Goal: Communication & Community: Answer question/provide support

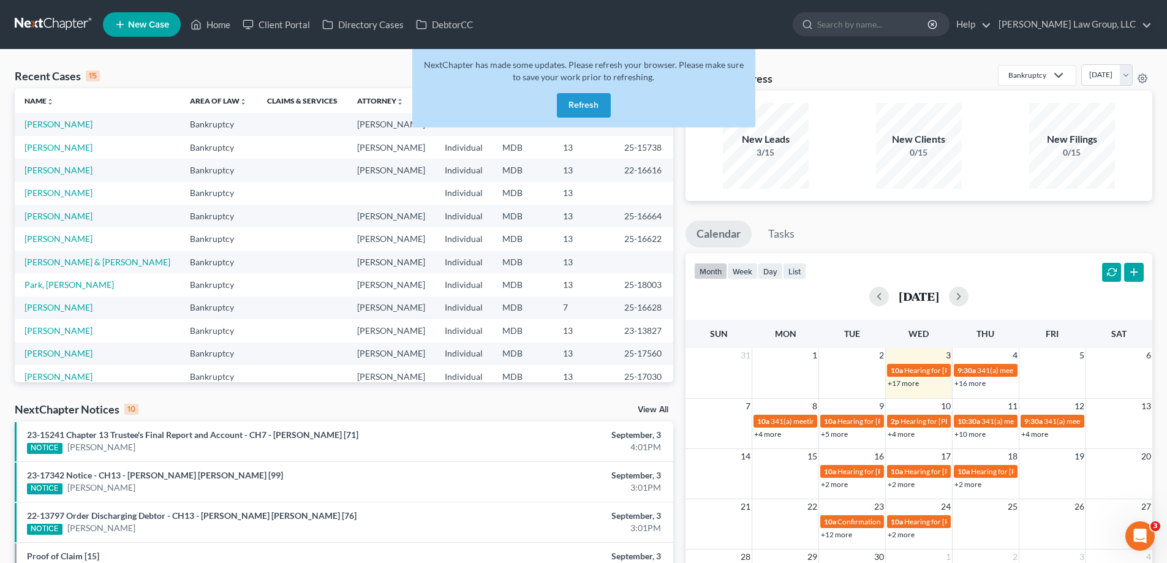
click at [597, 117] on button "Refresh" at bounding box center [584, 105] width 54 height 25
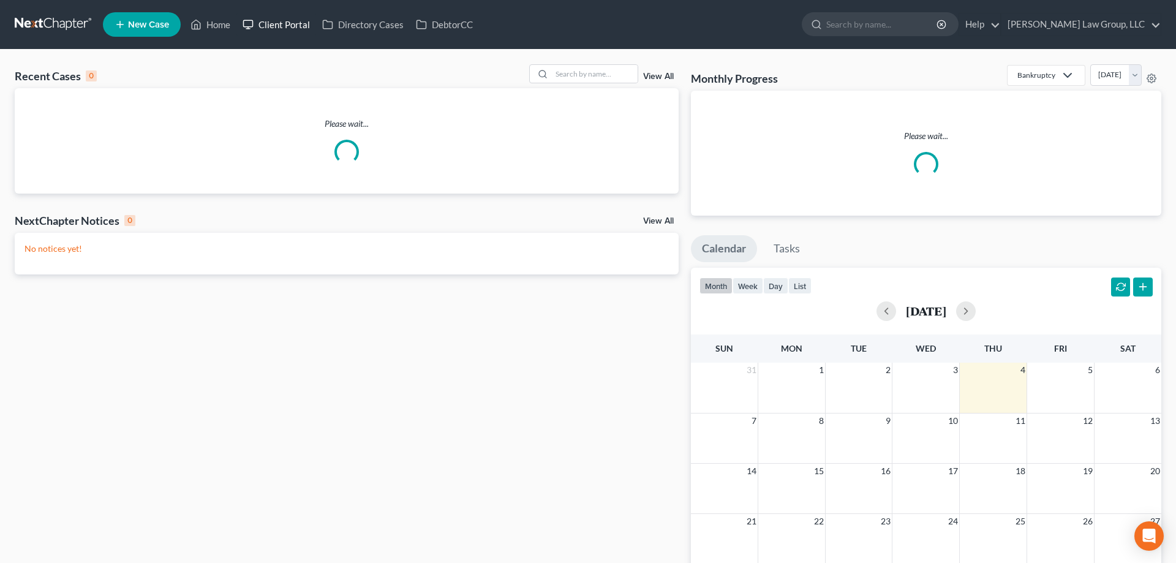
click at [281, 31] on link "Client Portal" at bounding box center [276, 24] width 80 height 22
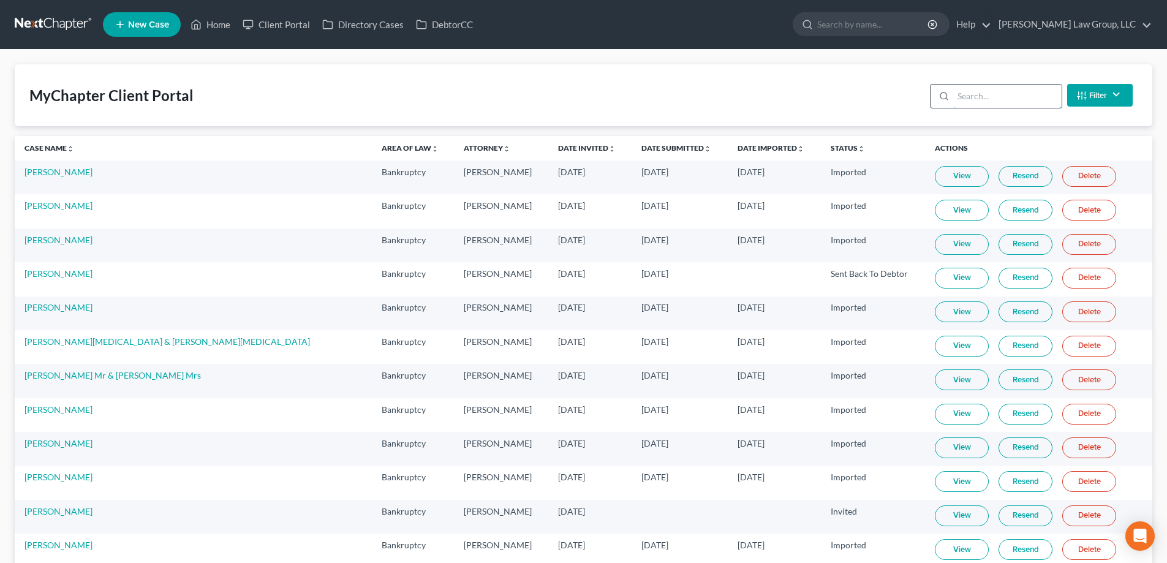
drag, startPoint x: 975, startPoint y: 101, endPoint x: 984, endPoint y: 106, distance: 10.4
click at [975, 101] on input "search" at bounding box center [1007, 96] width 108 height 23
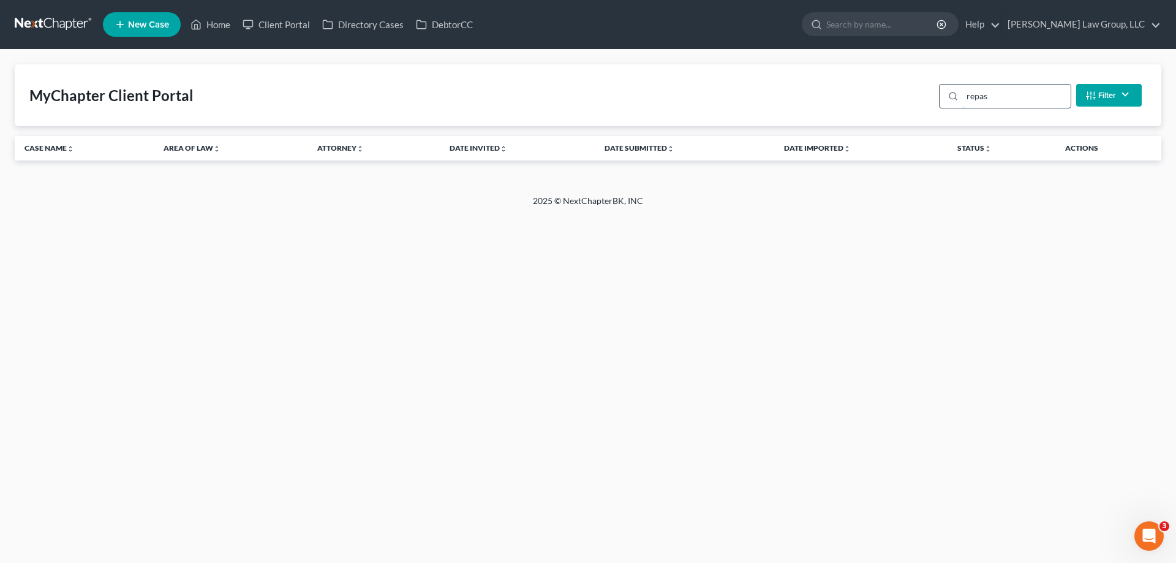
type input "repass"
drag, startPoint x: 1008, startPoint y: 99, endPoint x: 956, endPoint y: 107, distance: 52.7
click at [958, 104] on div "repass" at bounding box center [1005, 96] width 132 height 25
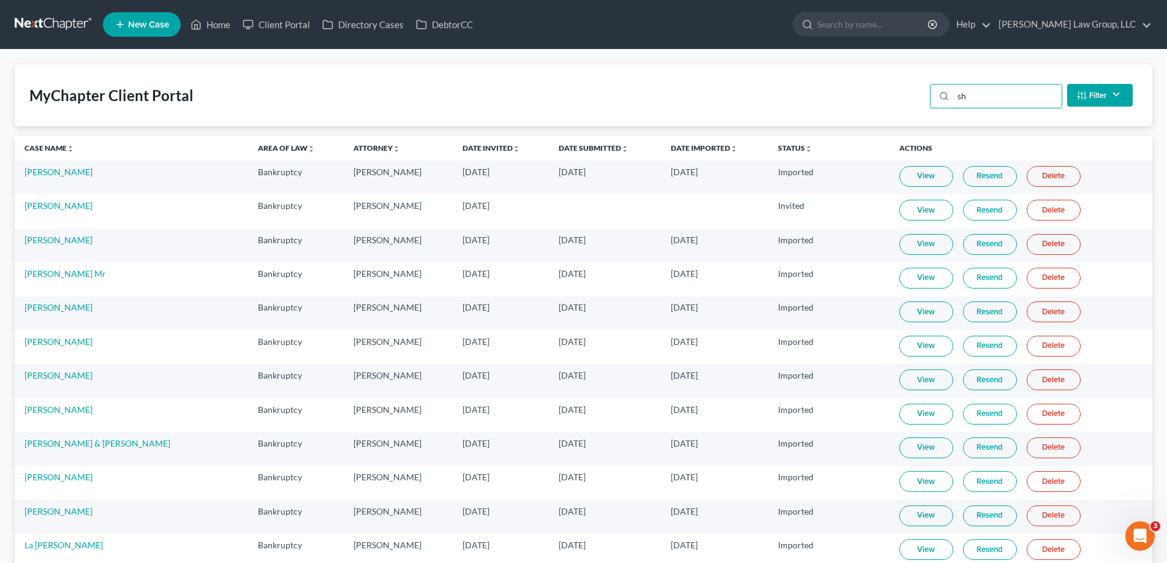
type input "s"
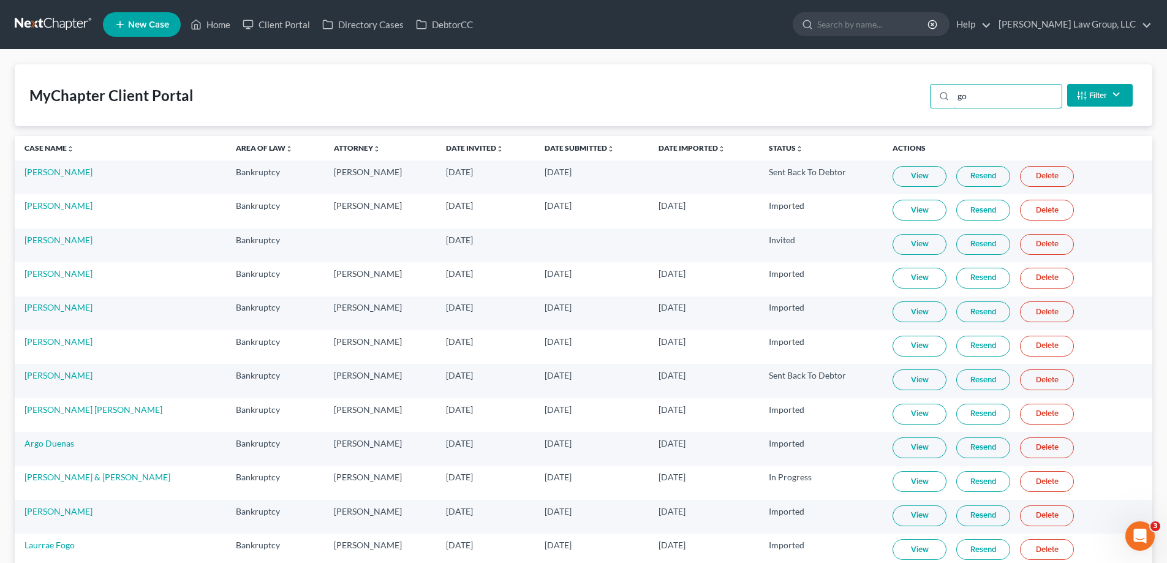
type input "g"
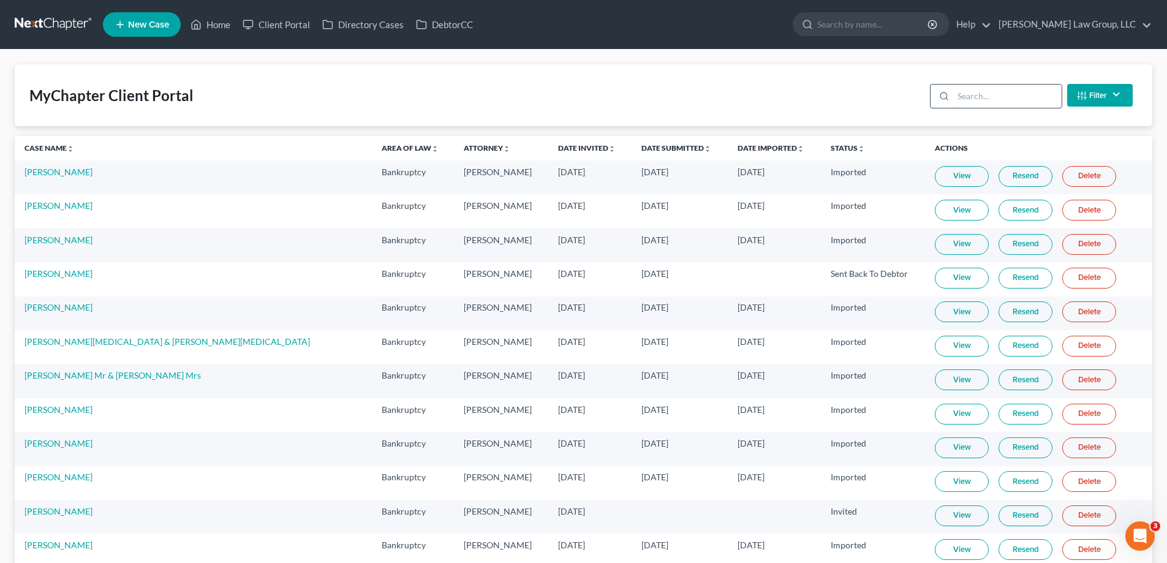
click at [1025, 99] on input "search" at bounding box center [1007, 96] width 108 height 23
type input "m"
click at [981, 97] on input "search" at bounding box center [1007, 96] width 108 height 23
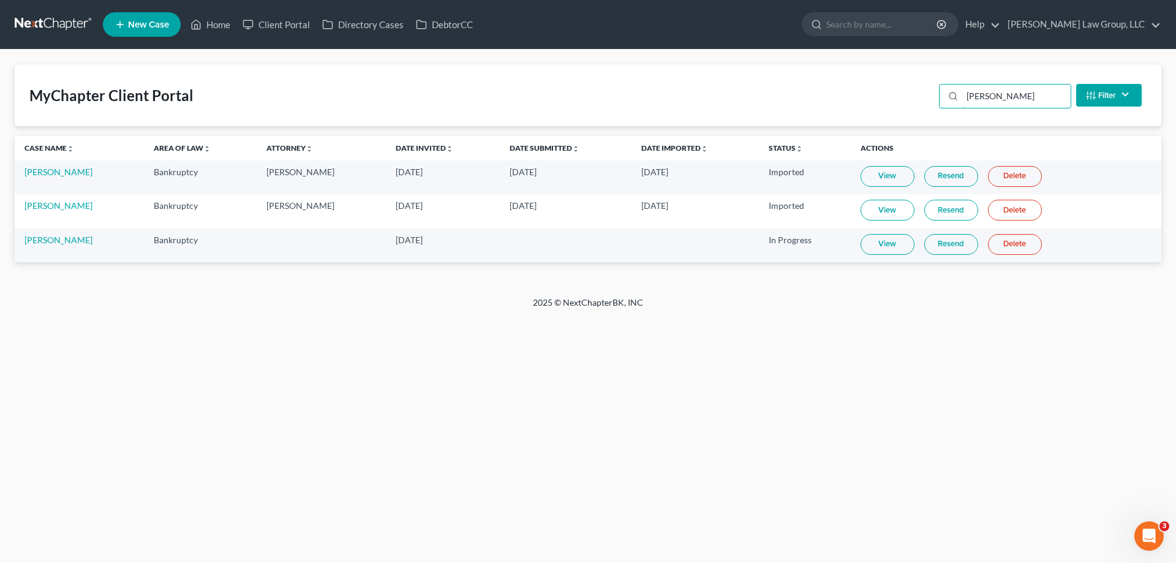
type input "davis"
click at [877, 246] on link "View" at bounding box center [888, 244] width 54 height 21
click at [211, 21] on link "Home" at bounding box center [210, 24] width 52 height 22
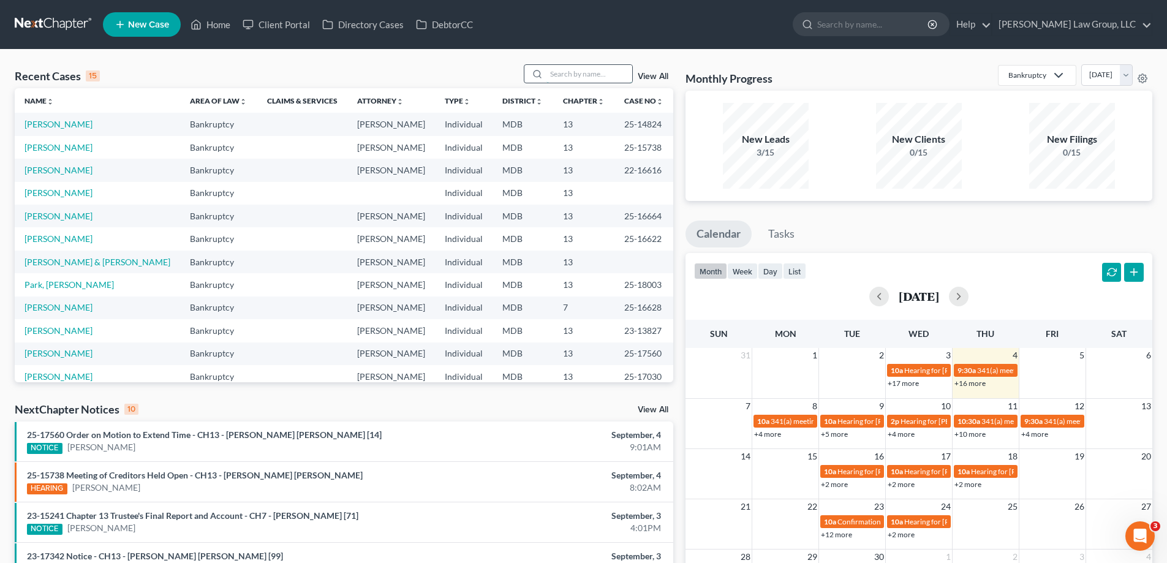
click at [557, 77] on input "search" at bounding box center [589, 74] width 86 height 18
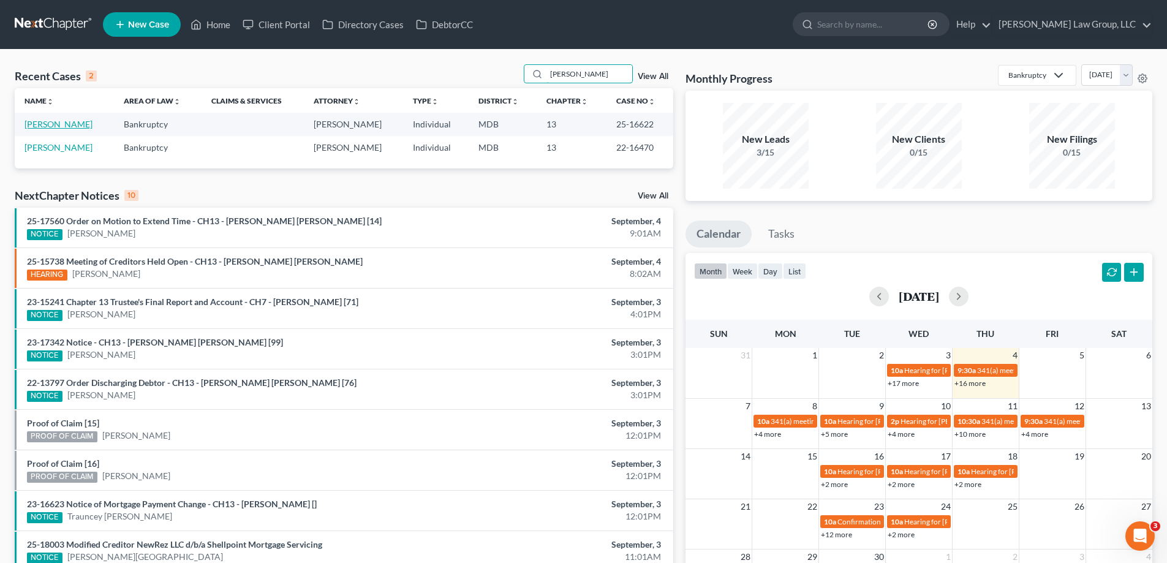
type input "kelly"
click at [67, 127] on link "[PERSON_NAME]" at bounding box center [59, 124] width 68 height 10
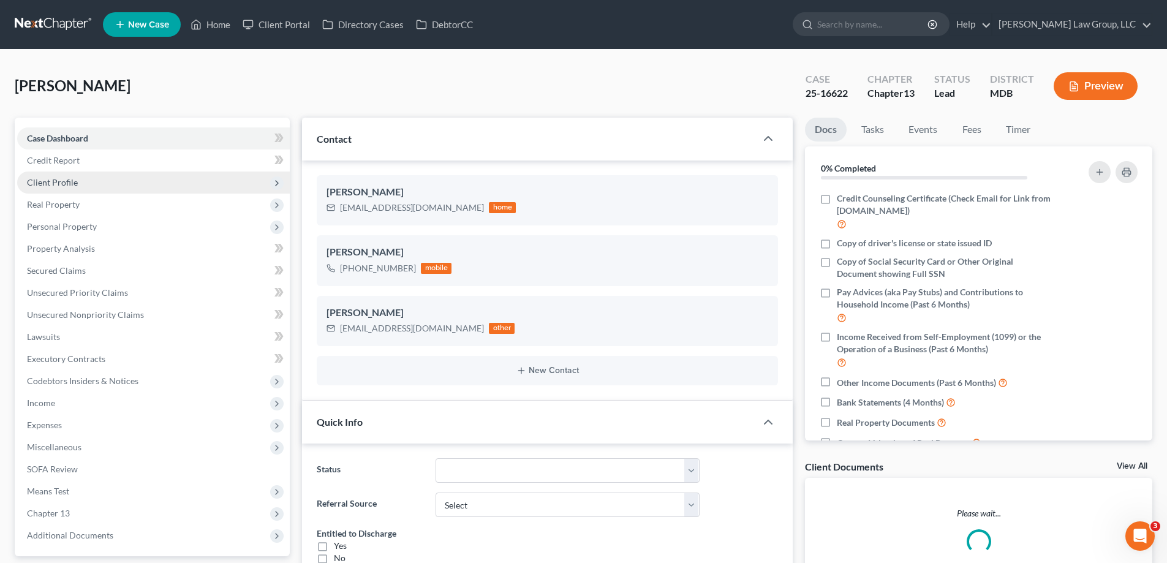
click at [89, 182] on span "Client Profile" at bounding box center [153, 183] width 273 height 22
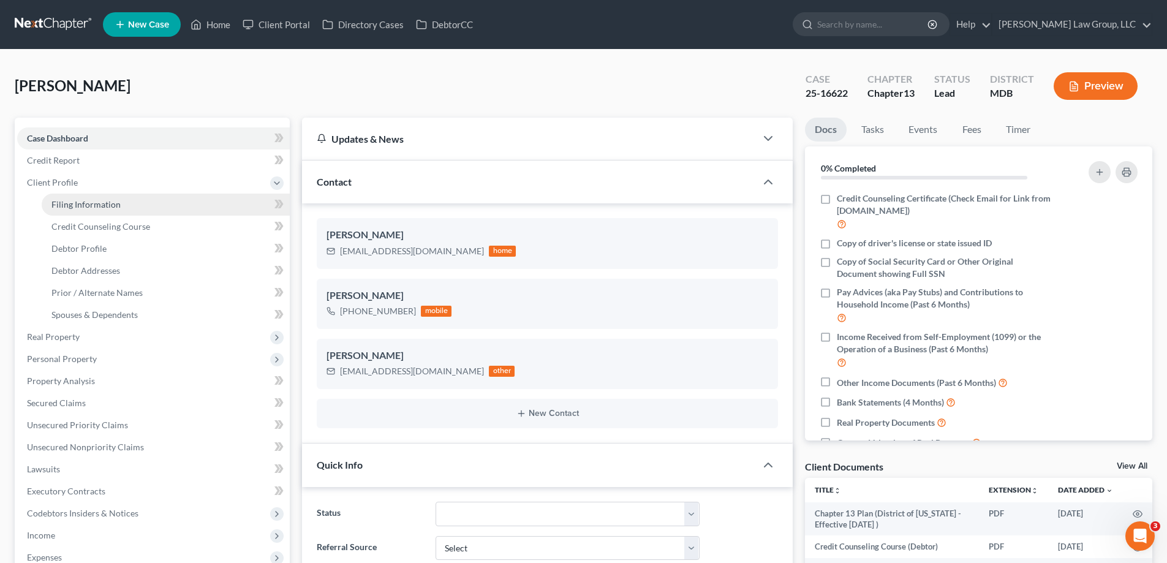
click at [116, 205] on span "Filing Information" at bounding box center [85, 204] width 69 height 10
select select "1"
select select "0"
select select "3"
select select "21"
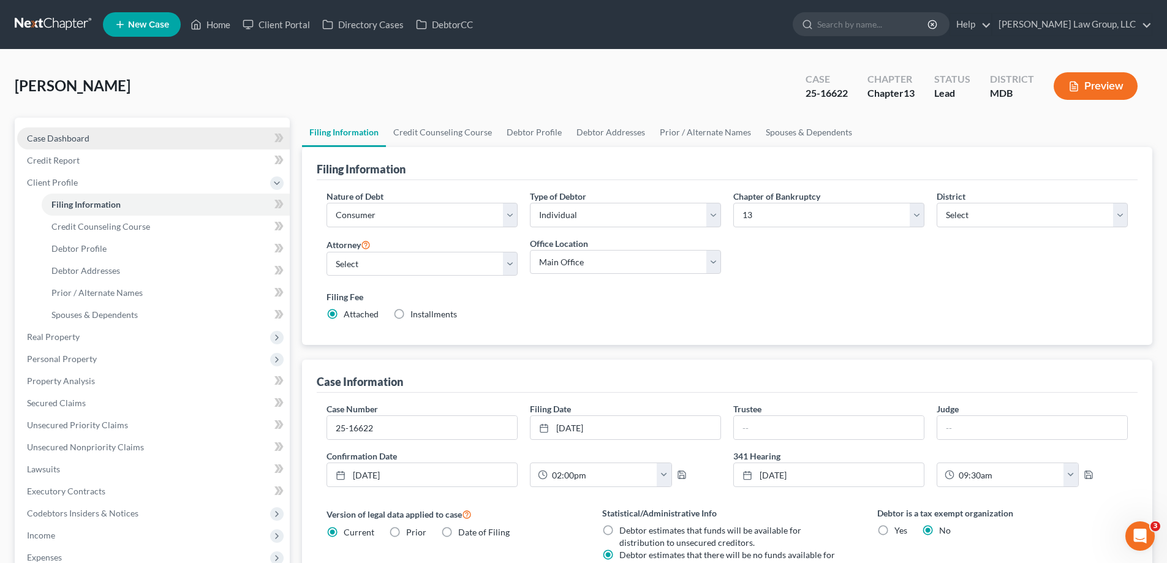
drag, startPoint x: 69, startPoint y: 128, endPoint x: 48, endPoint y: 8, distance: 121.8
click at [69, 129] on link "Case Dashboard" at bounding box center [153, 138] width 273 height 22
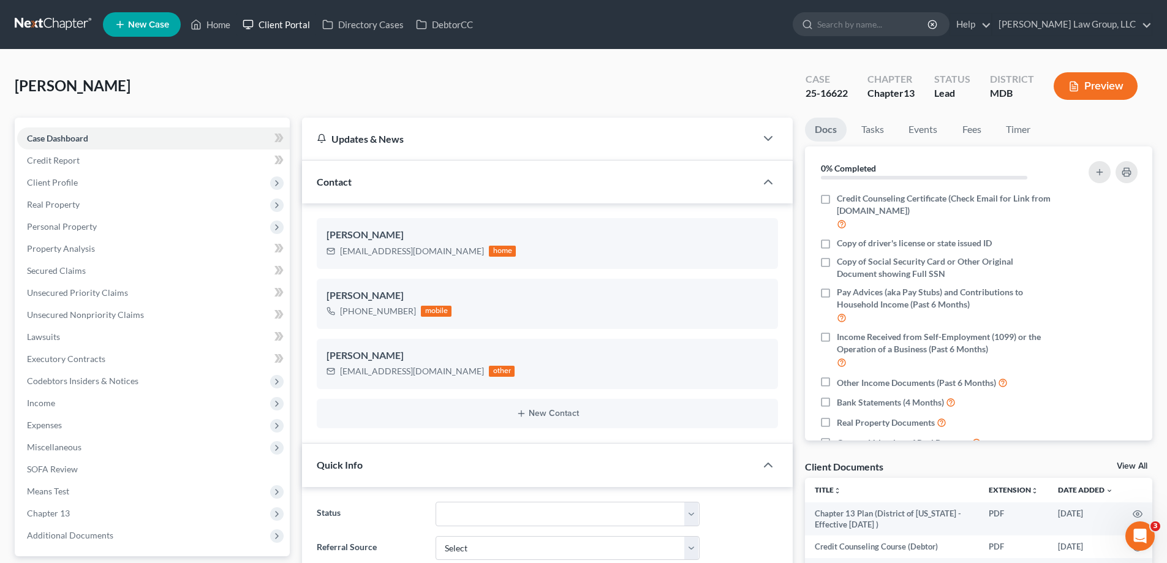
click at [295, 19] on link "Client Portal" at bounding box center [276, 24] width 80 height 22
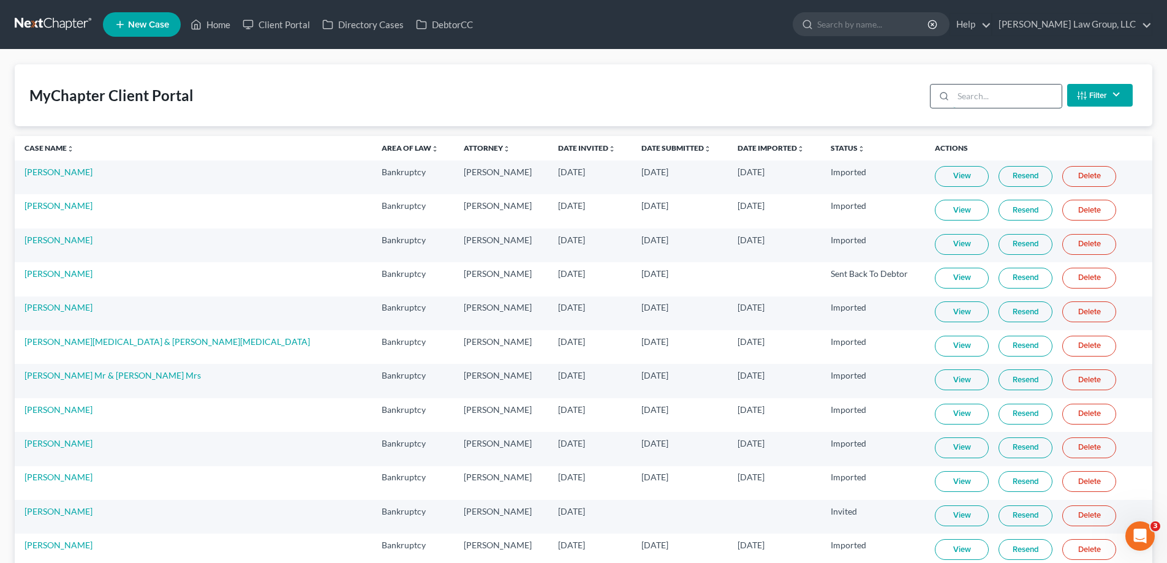
click at [966, 101] on input "search" at bounding box center [1007, 96] width 108 height 23
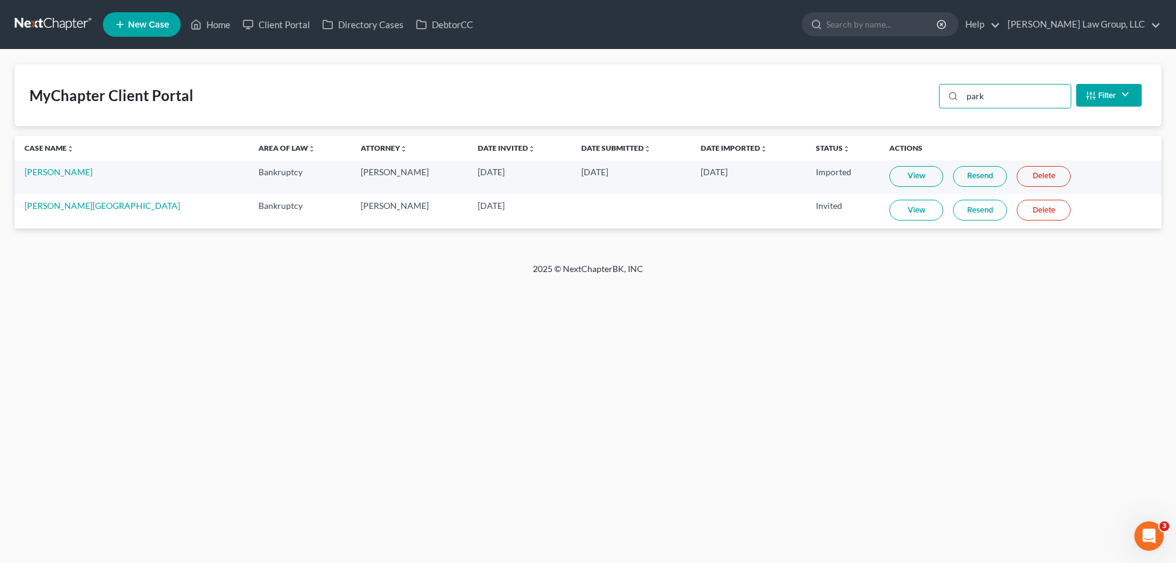
click at [953, 211] on link "Resend" at bounding box center [980, 210] width 54 height 21
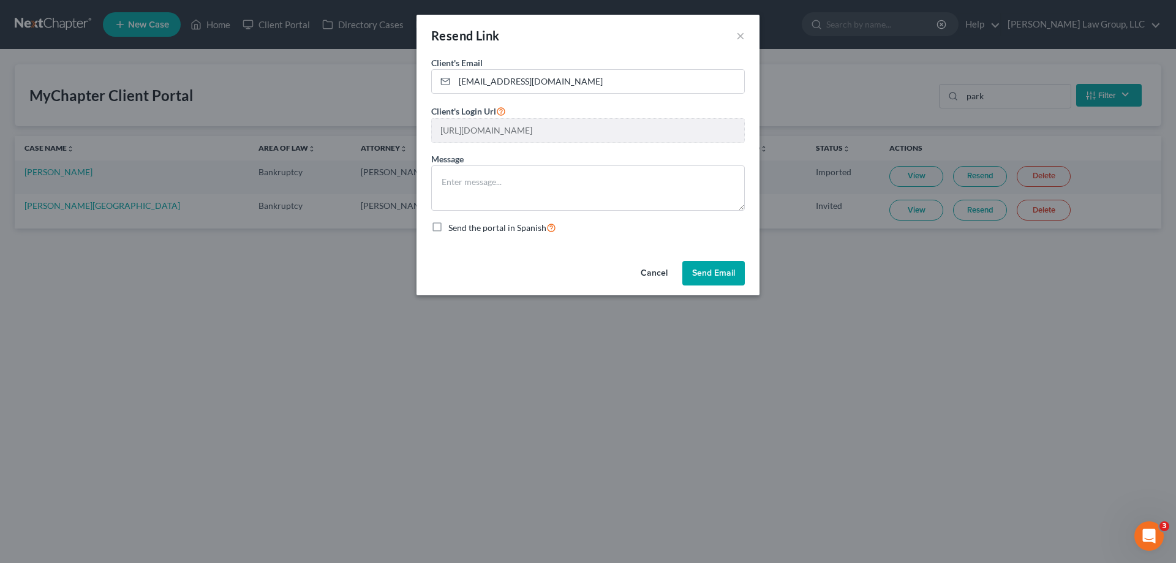
scroll to position [0, 230]
click at [1019, 93] on div "Resend Link × Client's Email * parkue@yahoo.com Client's Login Url https://app.…" at bounding box center [588, 281] width 1176 height 563
click at [658, 271] on button "Cancel" at bounding box center [654, 273] width 47 height 25
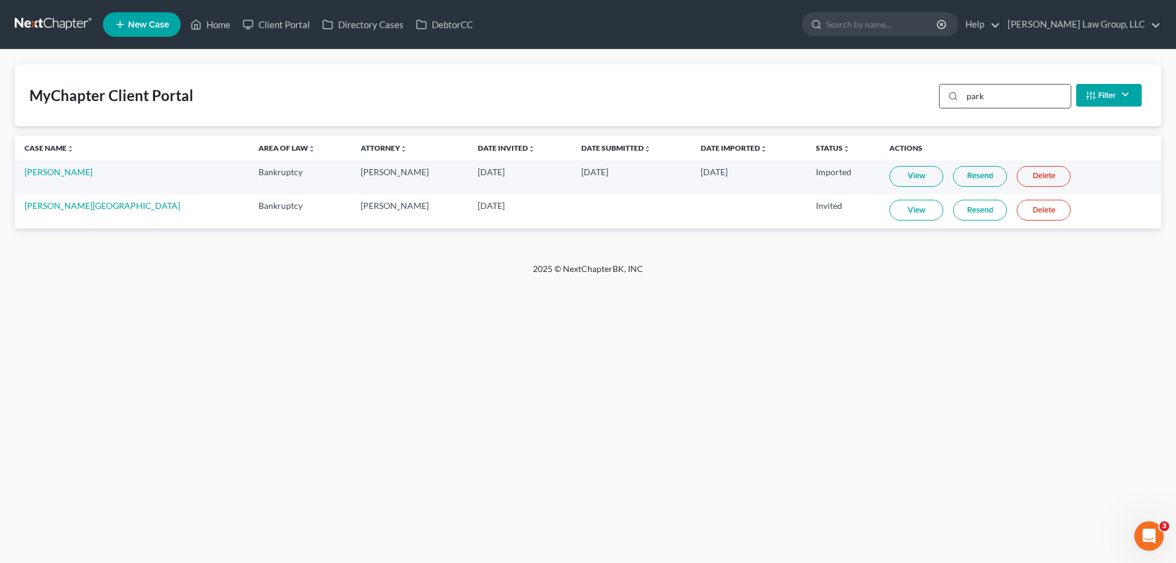
click at [999, 94] on input "park" at bounding box center [1016, 96] width 108 height 23
drag, startPoint x: 998, startPoint y: 95, endPoint x: 937, endPoint y: 108, distance: 62.1
click at [938, 108] on div "park Filter Status Filter... Invited In Progress Ready To Review Reviewed Impor…" at bounding box center [1040, 95] width 213 height 32
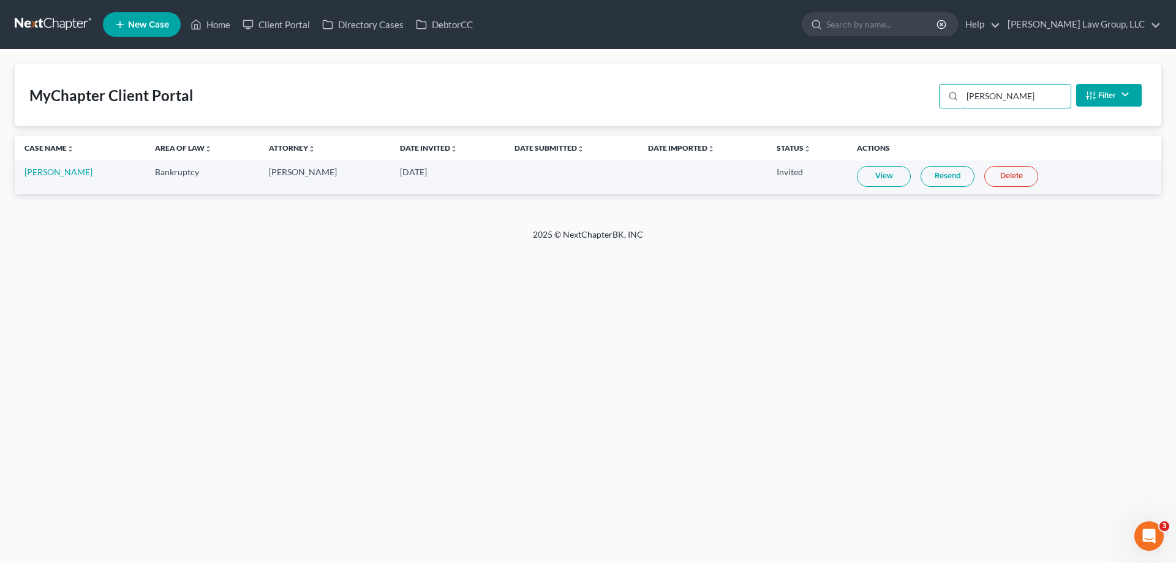
type input "doyle"
click at [942, 169] on link "Resend" at bounding box center [948, 176] width 54 height 21
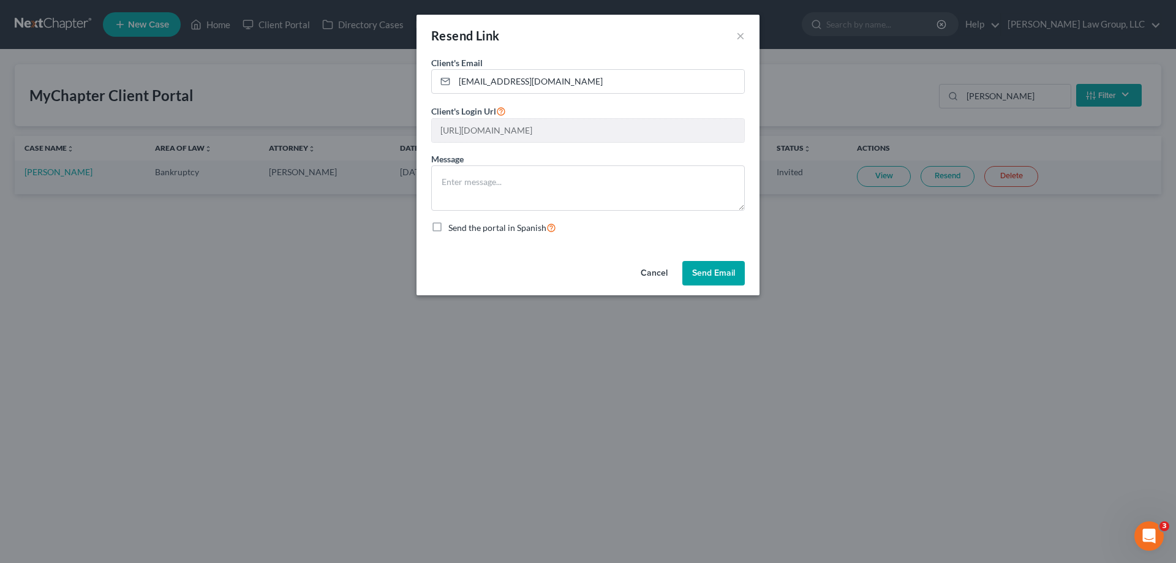
scroll to position [0, 228]
click at [886, 152] on div "Resend Link × Client's Email * jdoyle@johnsonlumber.biz Client's Login Url http…" at bounding box center [588, 281] width 1176 height 563
click at [718, 270] on button "Send Email" at bounding box center [713, 273] width 62 height 25
